Goal: Task Accomplishment & Management: Manage account settings

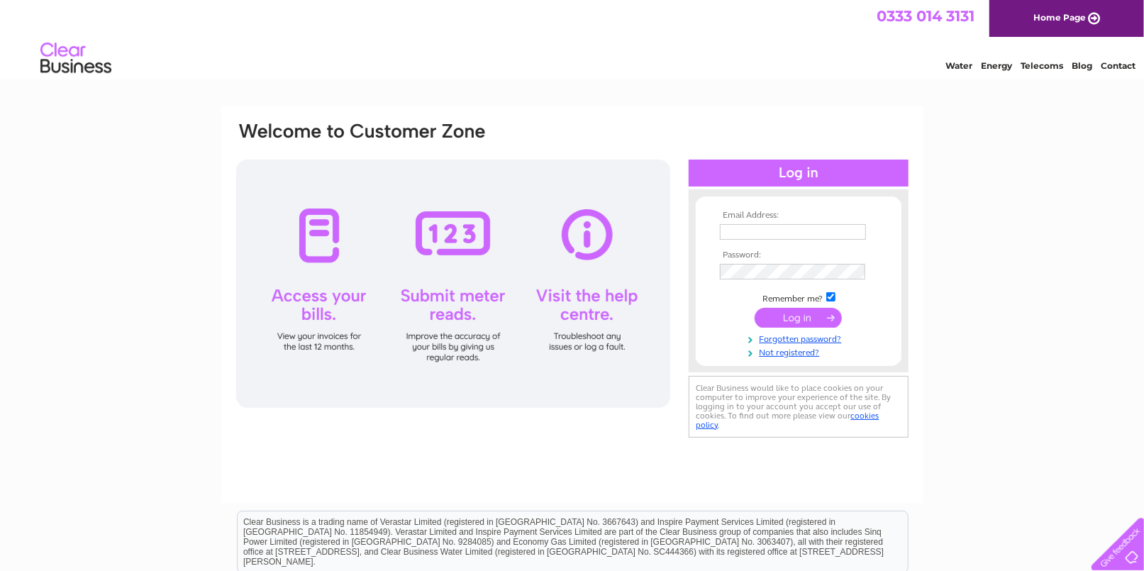
type input "[EMAIL_ADDRESS][DOMAIN_NAME]"
click at [799, 318] on input "submit" at bounding box center [798, 318] width 87 height 20
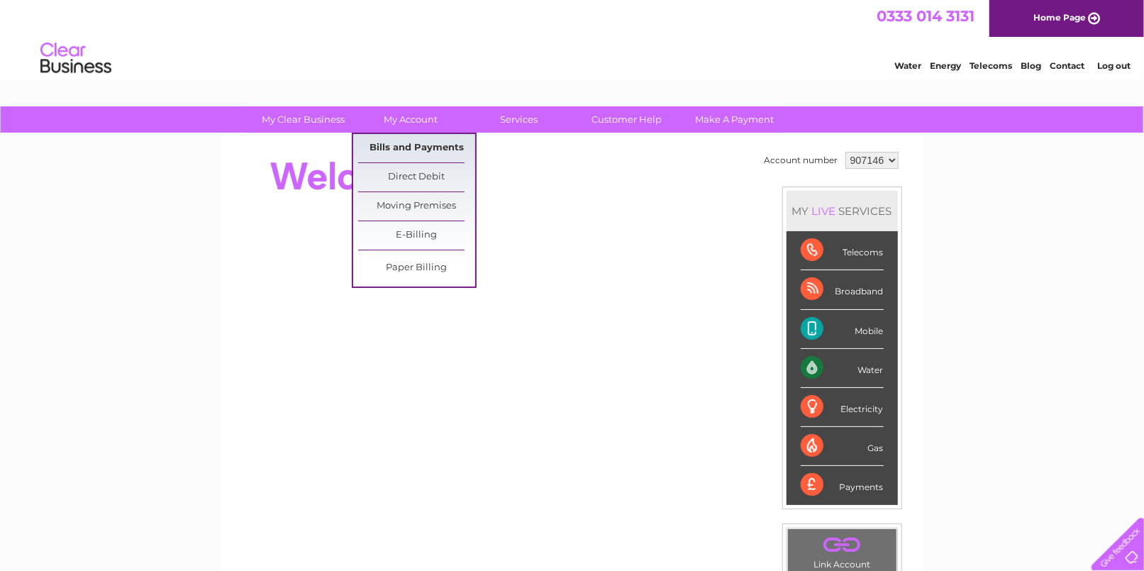
click at [426, 148] on link "Bills and Payments" at bounding box center [416, 148] width 117 height 28
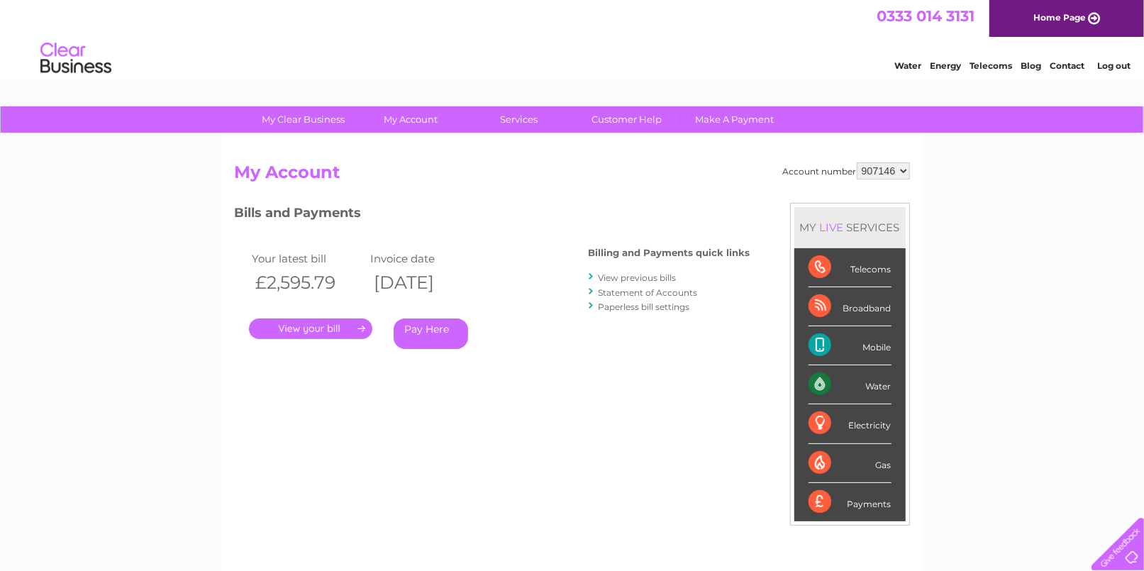
click at [613, 277] on link "View previous bills" at bounding box center [638, 277] width 78 height 11
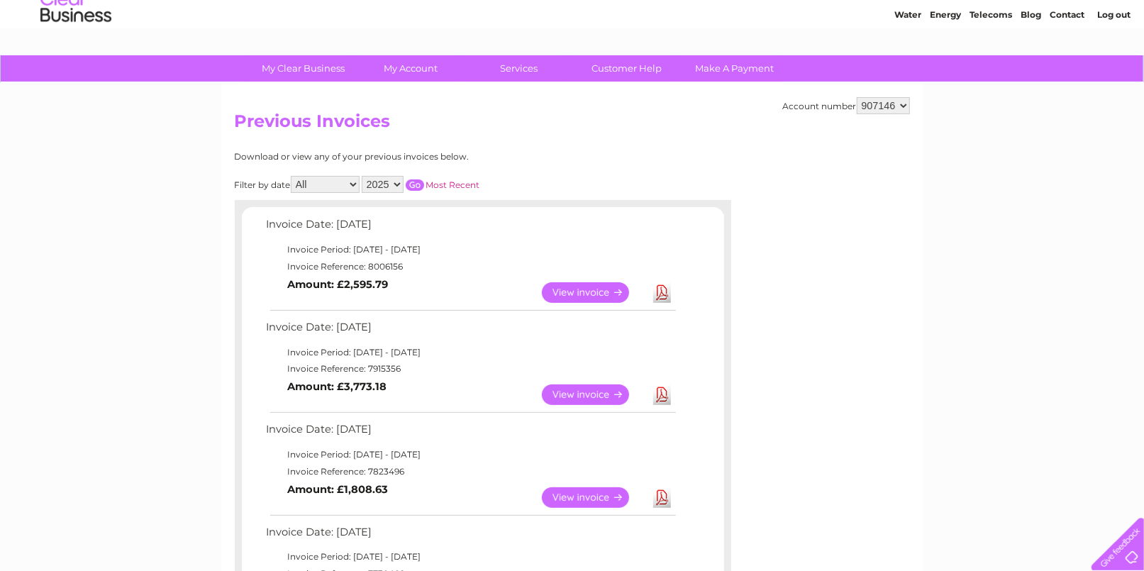
scroll to position [94, 0]
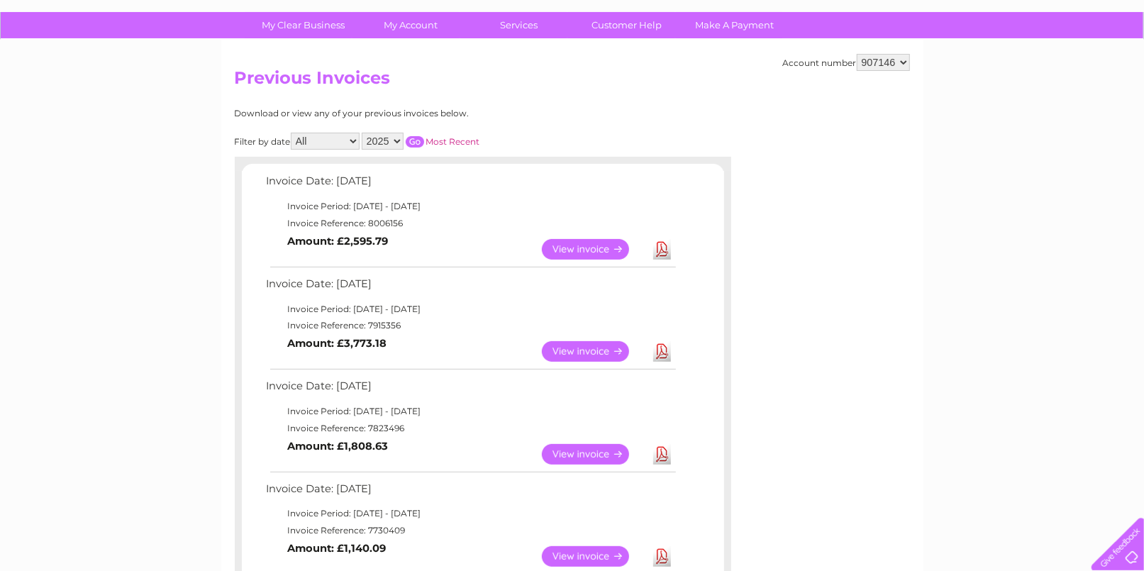
click at [574, 244] on link "View" at bounding box center [594, 249] width 104 height 21
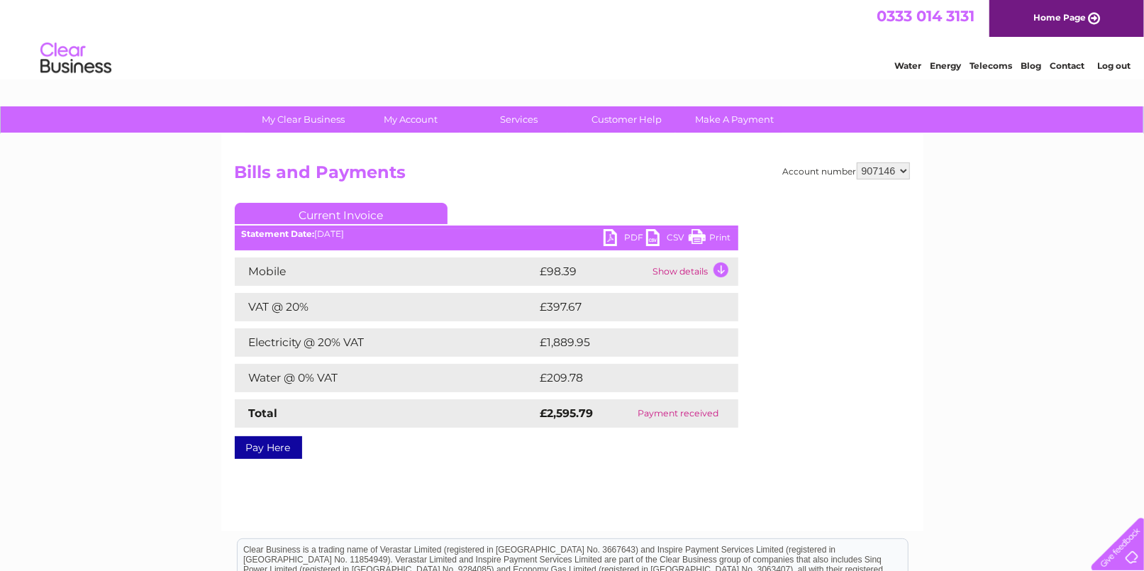
click at [610, 236] on link "PDF" at bounding box center [625, 239] width 43 height 21
